Goal: Information Seeking & Learning: Learn about a topic

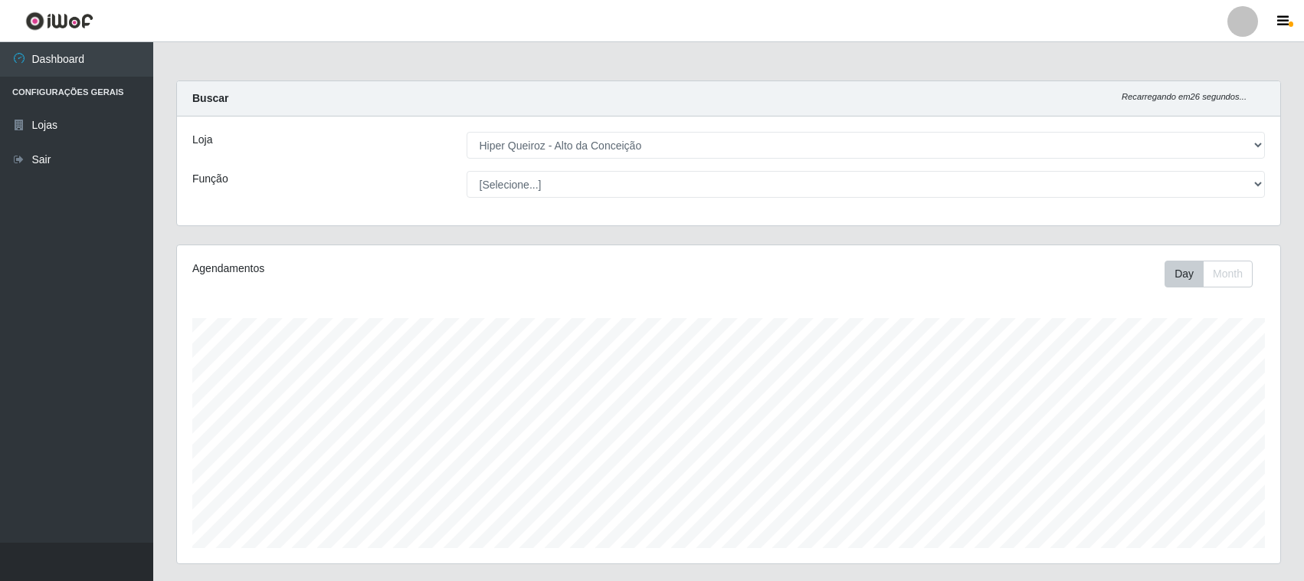
select select "515"
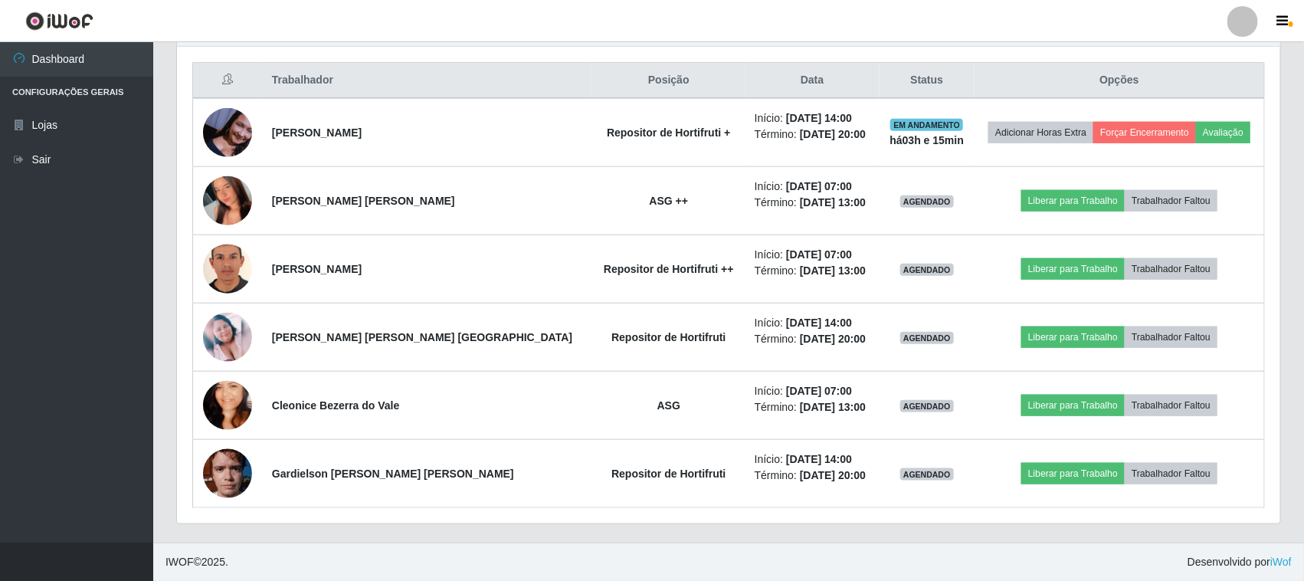
scroll to position [319, 1104]
click at [1290, 24] on span "button" at bounding box center [1291, 23] width 5 height 5
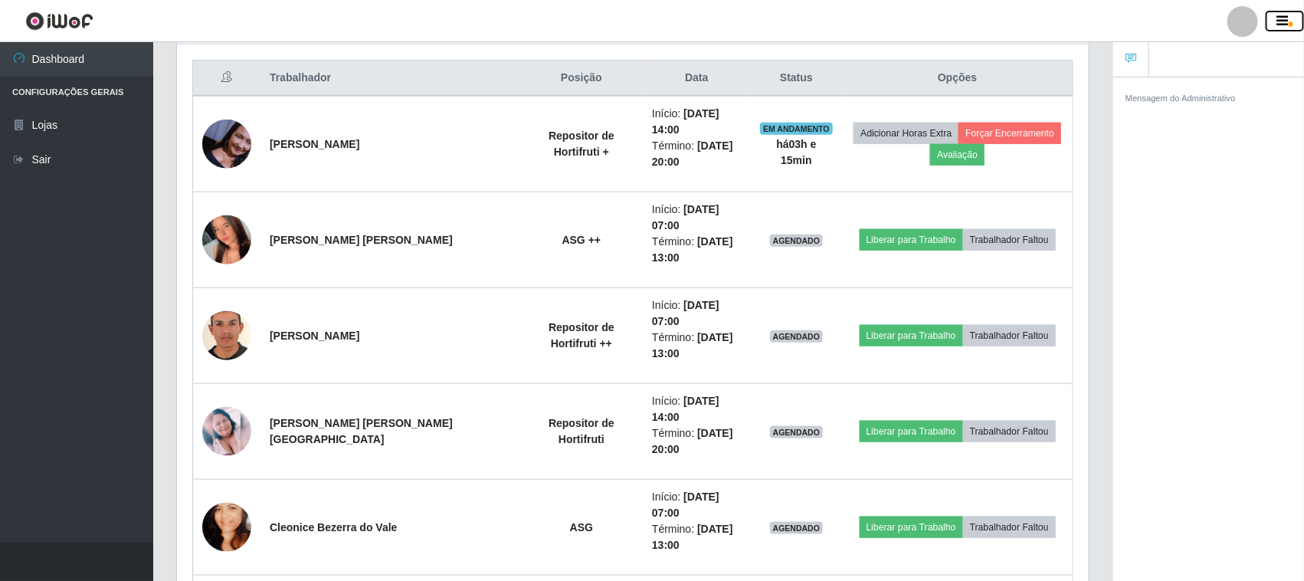
scroll to position [766045, 765451]
click at [1201, 105] on div "Mensagem do Administrativo" at bounding box center [1209, 98] width 166 height 16
click at [1281, 21] on icon "button" at bounding box center [1283, 22] width 11 height 14
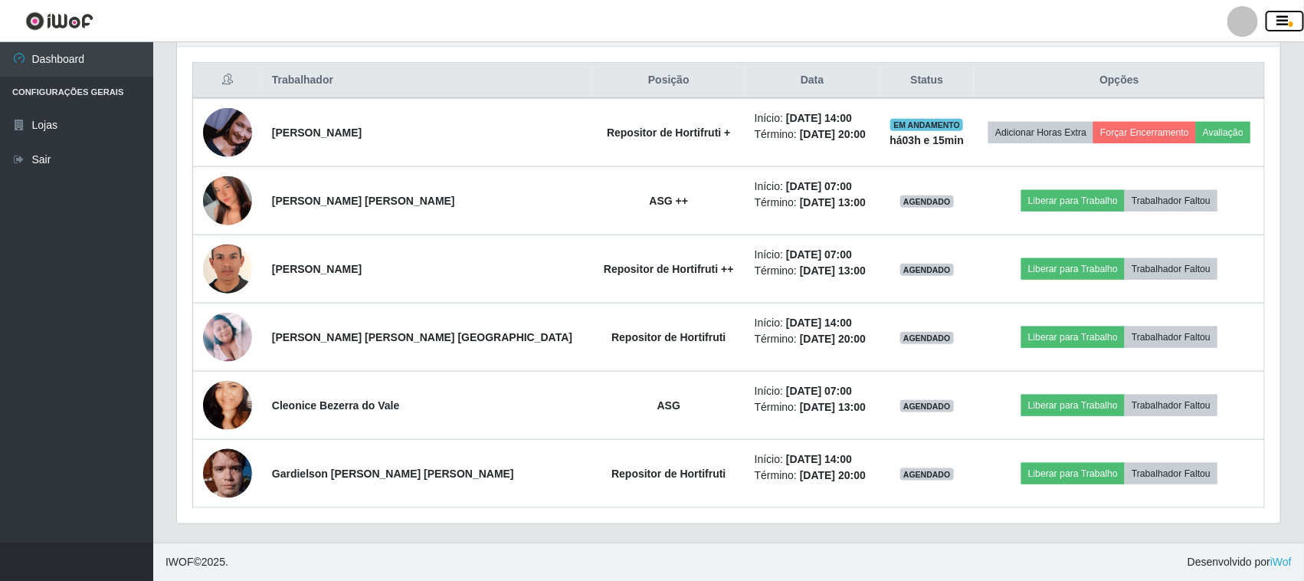
scroll to position [766045, 765260]
click at [1281, 21] on icon "button" at bounding box center [1283, 22] width 11 height 14
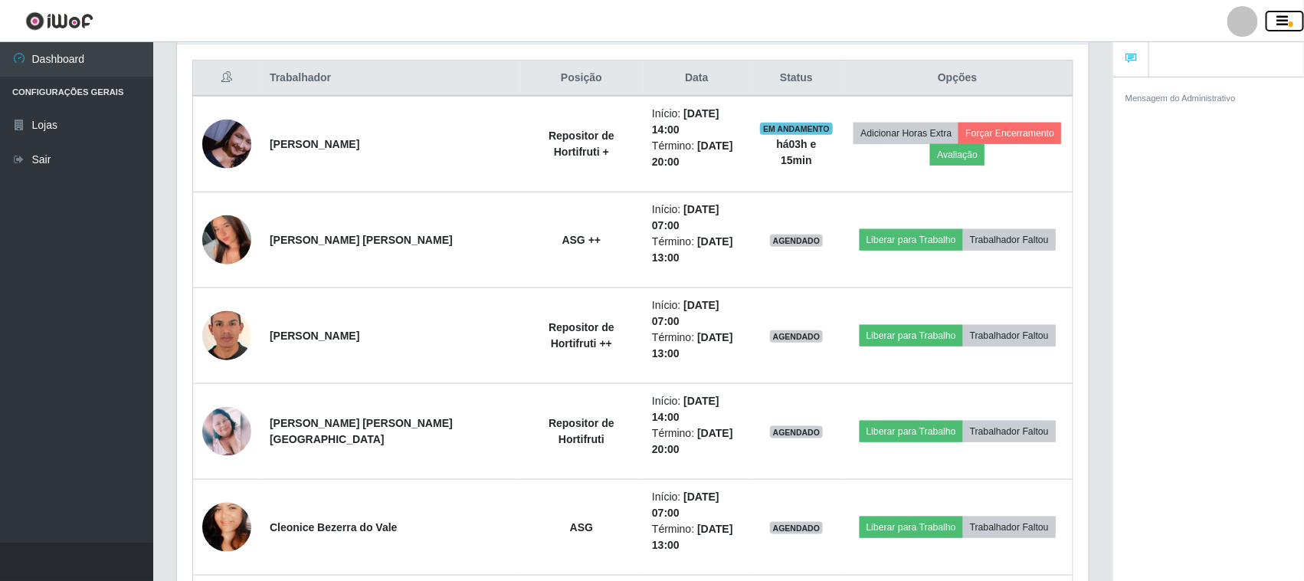
scroll to position [319, 912]
click at [1121, 56] on link at bounding box center [1132, 59] width 36 height 35
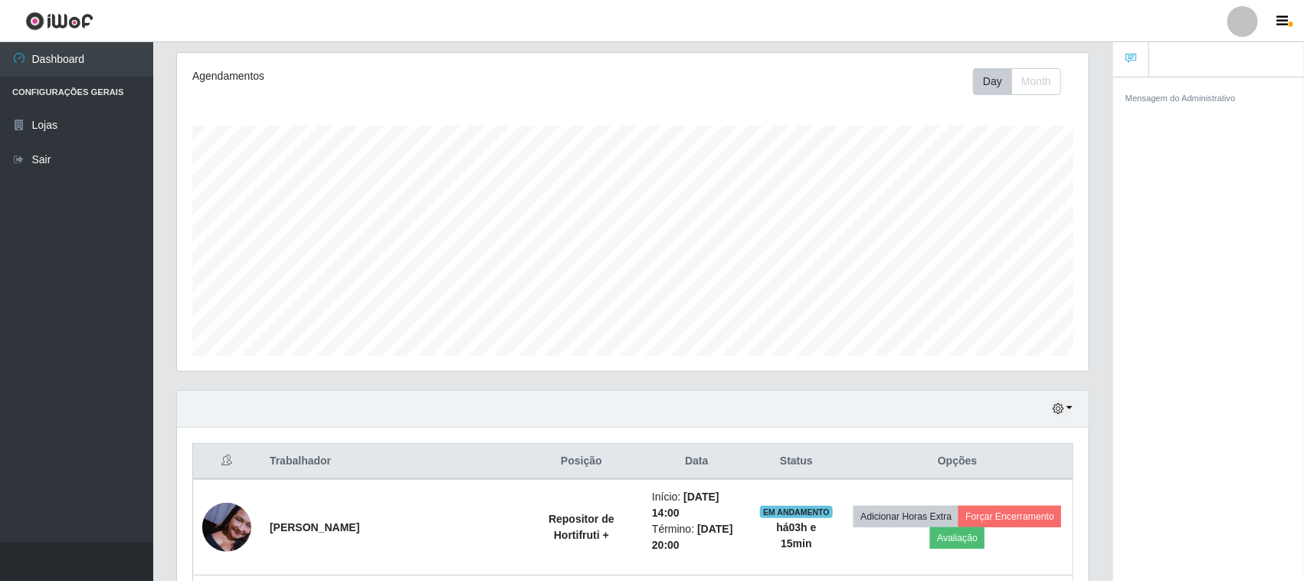
click at [1175, 101] on small "Mensagem do Administrativo" at bounding box center [1181, 97] width 110 height 9
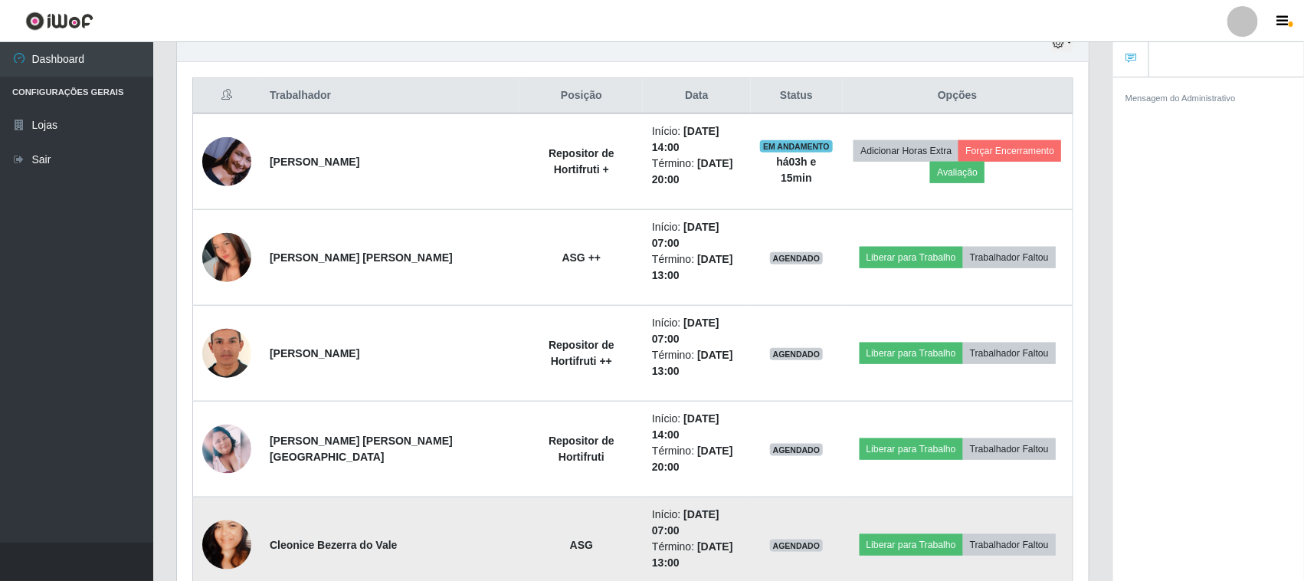
scroll to position [357, 0]
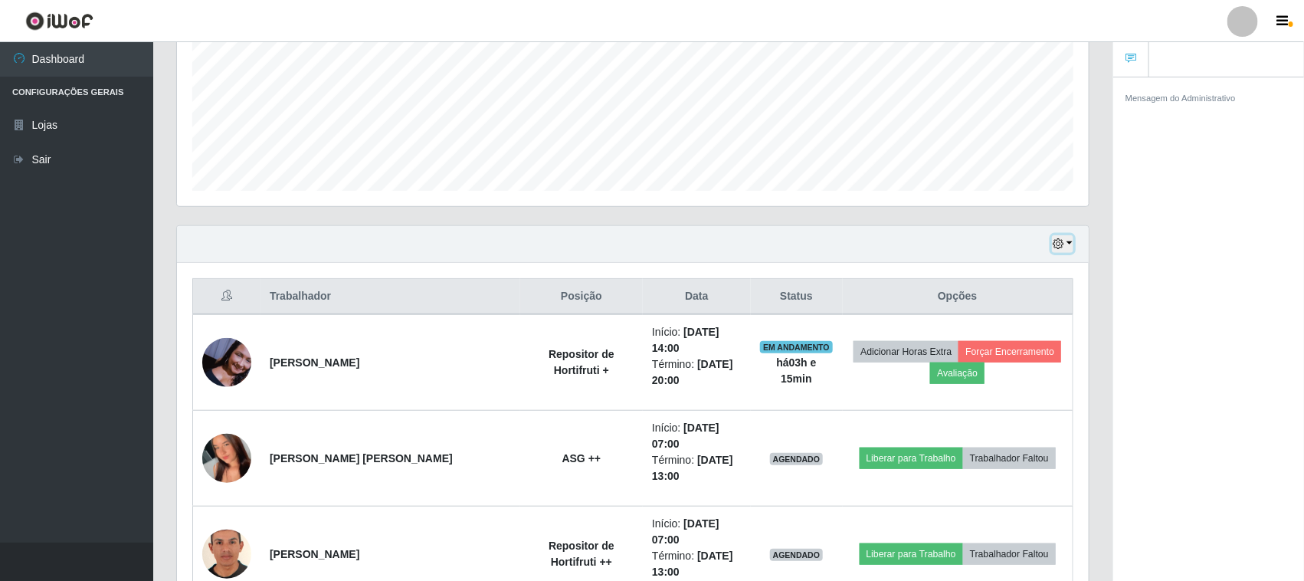
click at [1069, 242] on button "button" at bounding box center [1062, 244] width 21 height 18
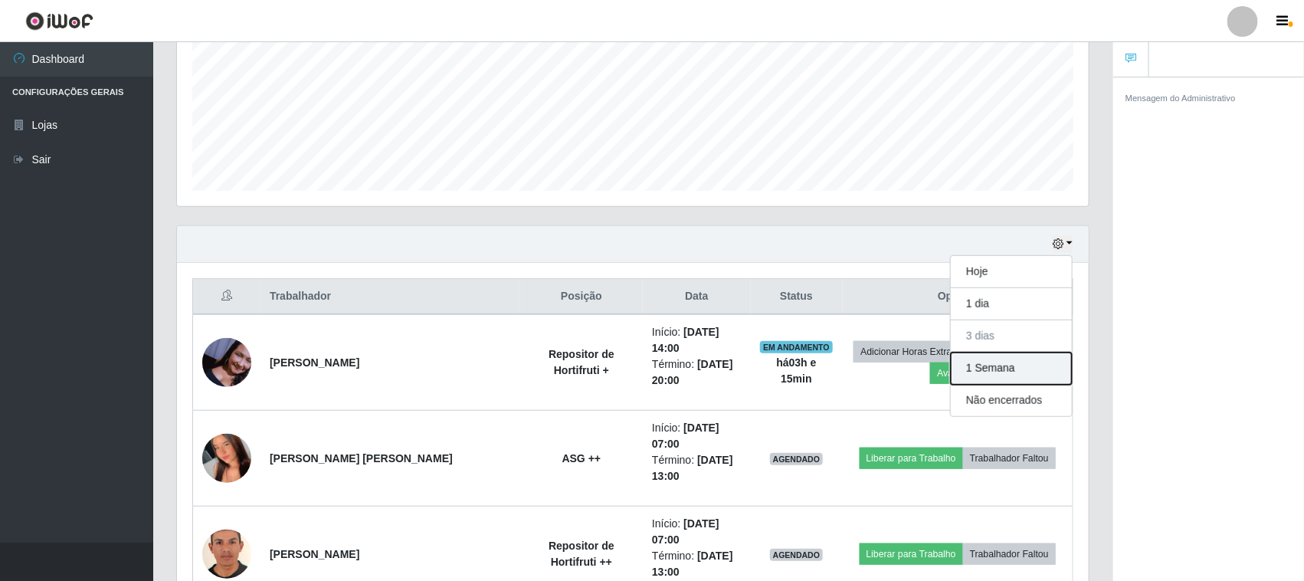
click at [1005, 374] on button "1 Semana" at bounding box center [1011, 369] width 121 height 32
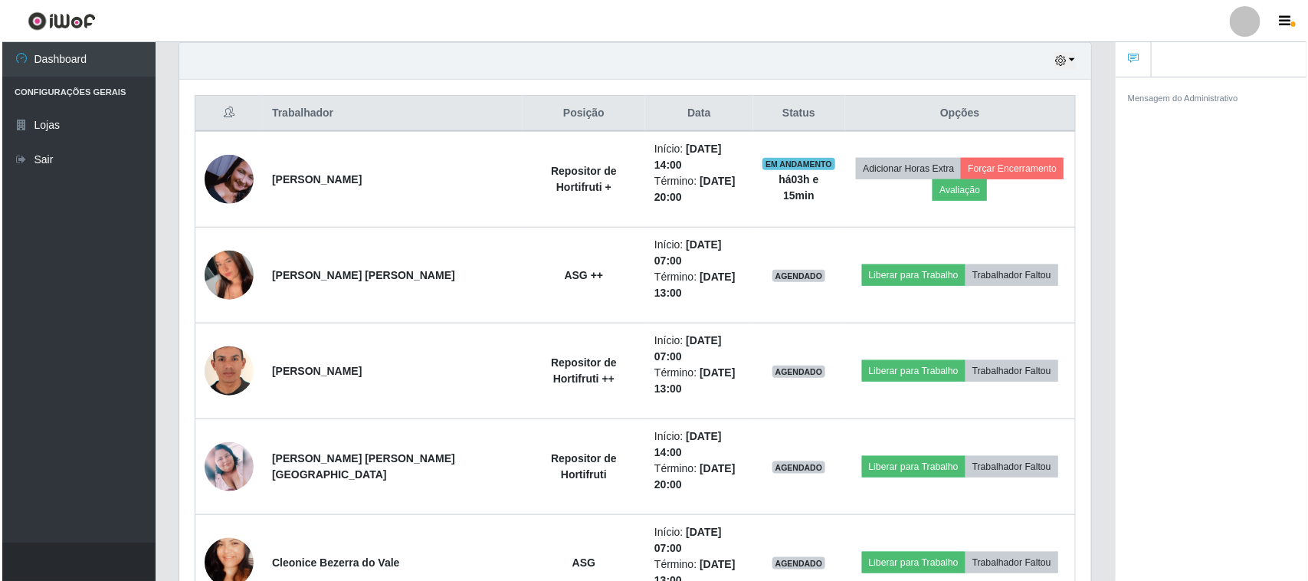
scroll to position [517, 0]
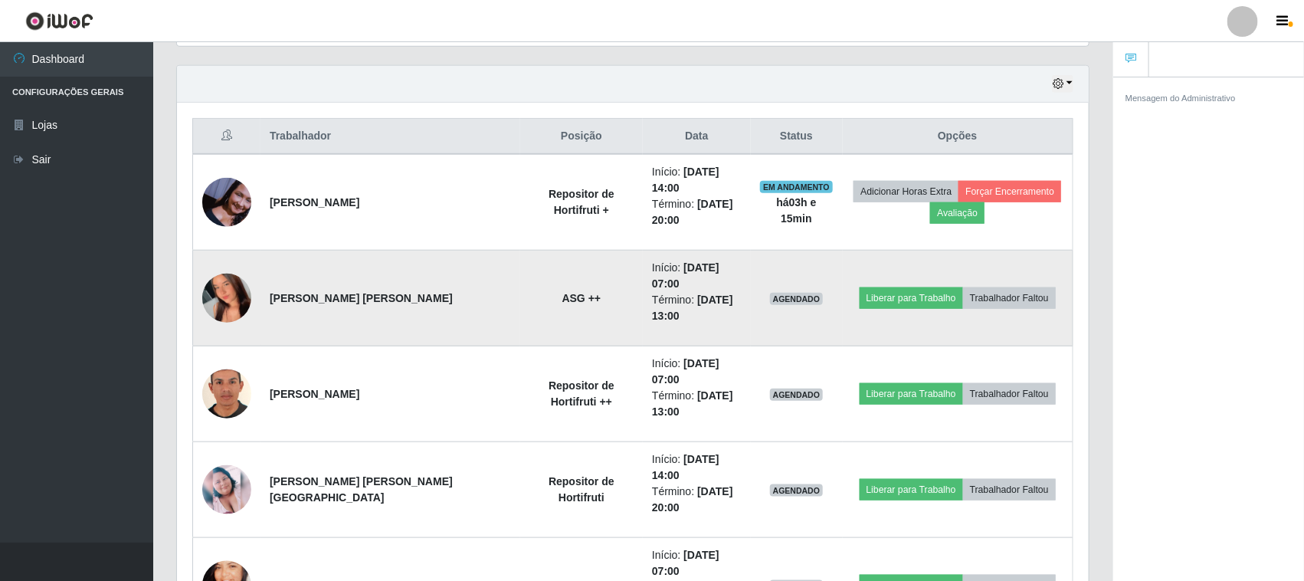
click at [208, 274] on img at bounding box center [226, 299] width 49 height 110
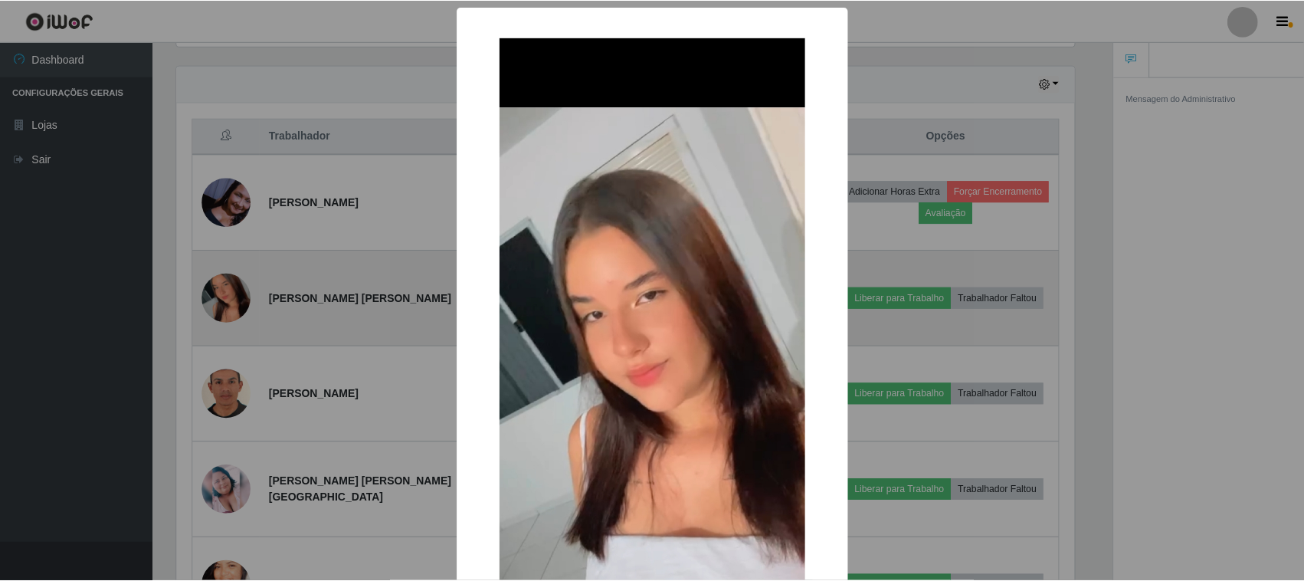
scroll to position [319, 901]
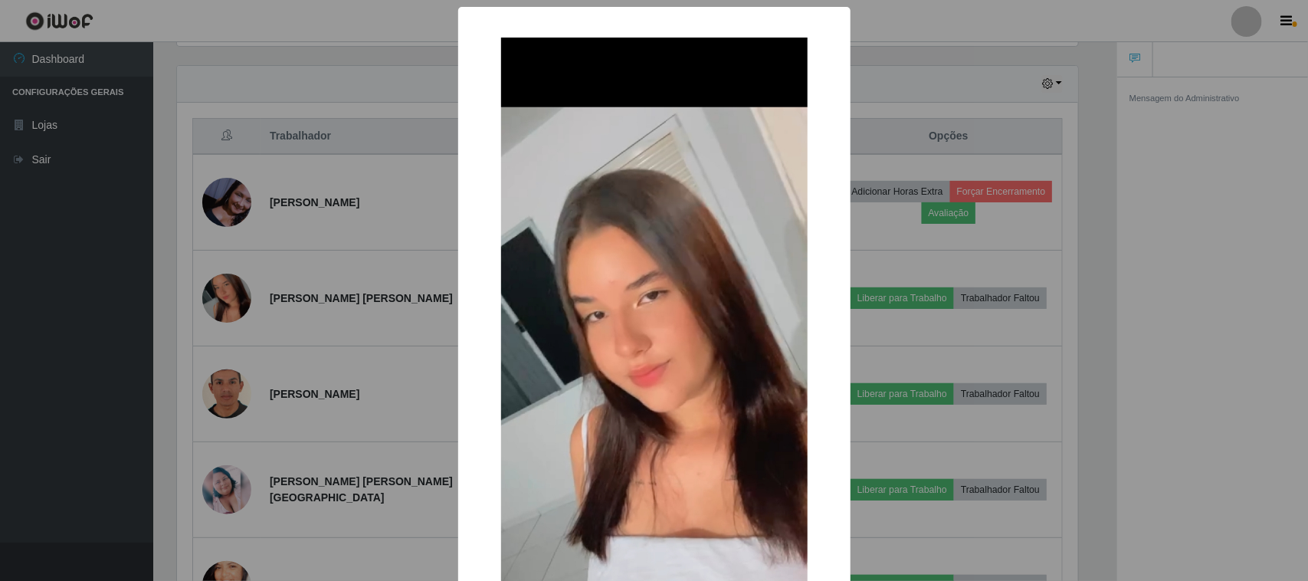
click at [369, 288] on div "× OK Cancel" at bounding box center [654, 290] width 1308 height 581
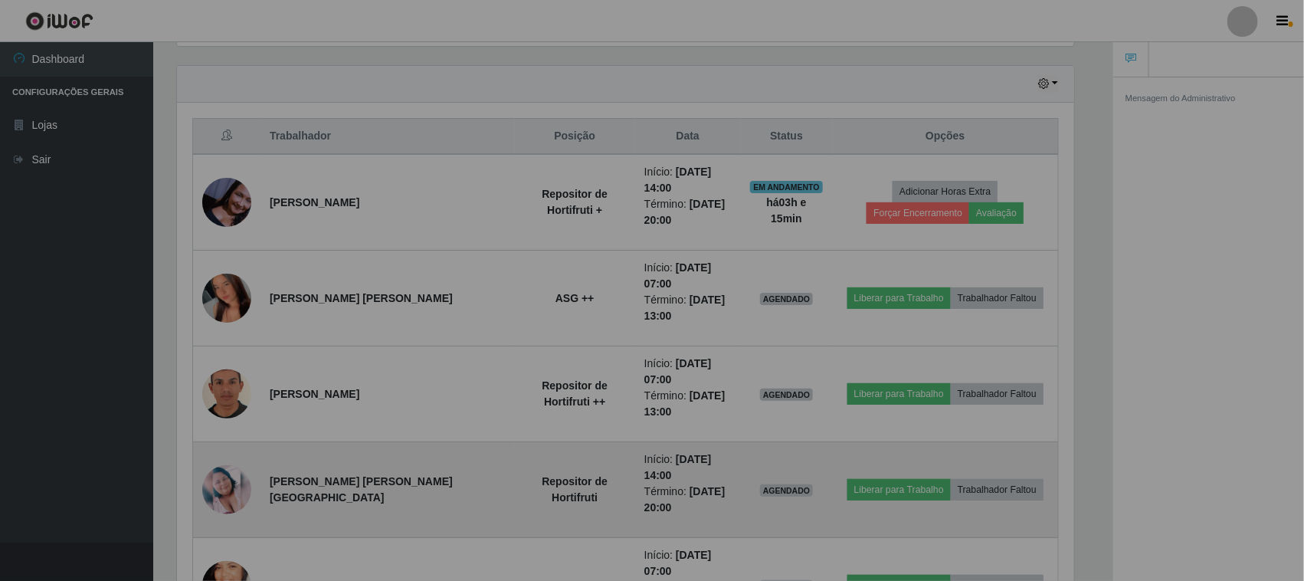
scroll to position [319, 912]
